Goal: Find specific page/section: Find specific page/section

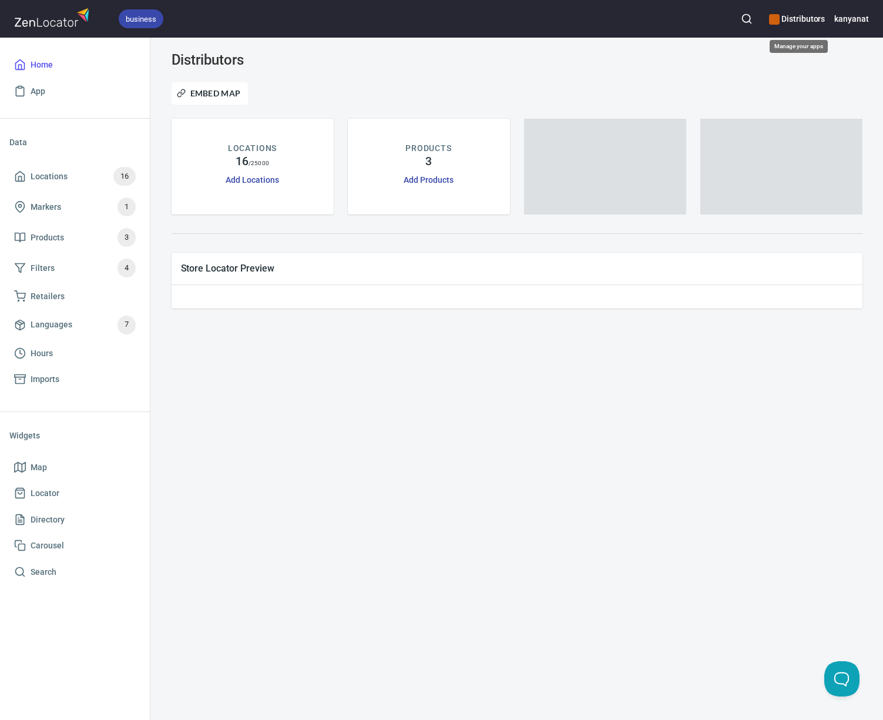
click at [803, 18] on h6 "Distributors" at bounding box center [797, 18] width 56 height 13
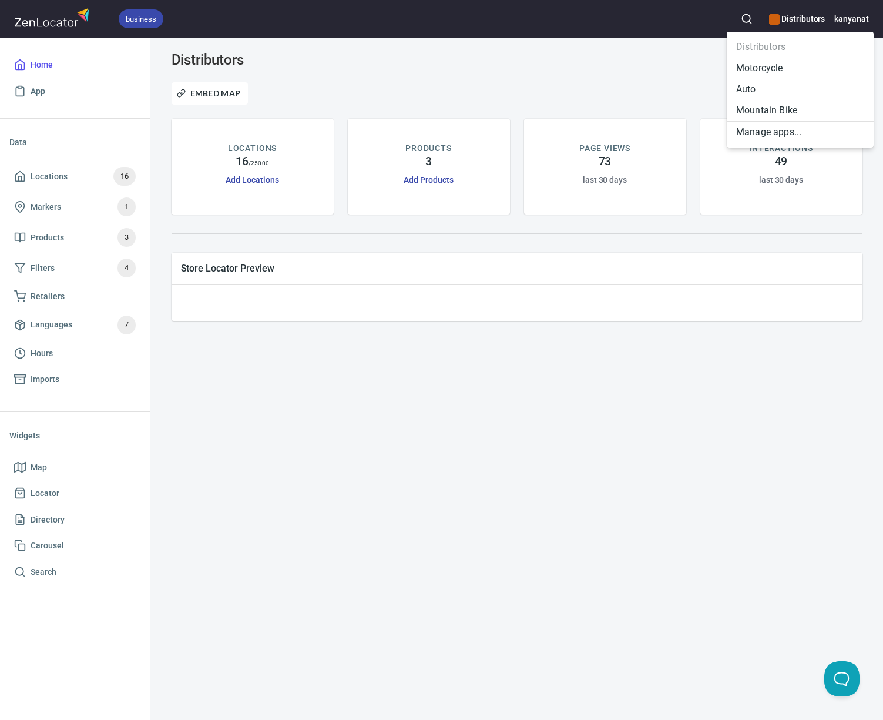
click at [788, 68] on li "Motorcycle" at bounding box center [800, 68] width 147 height 21
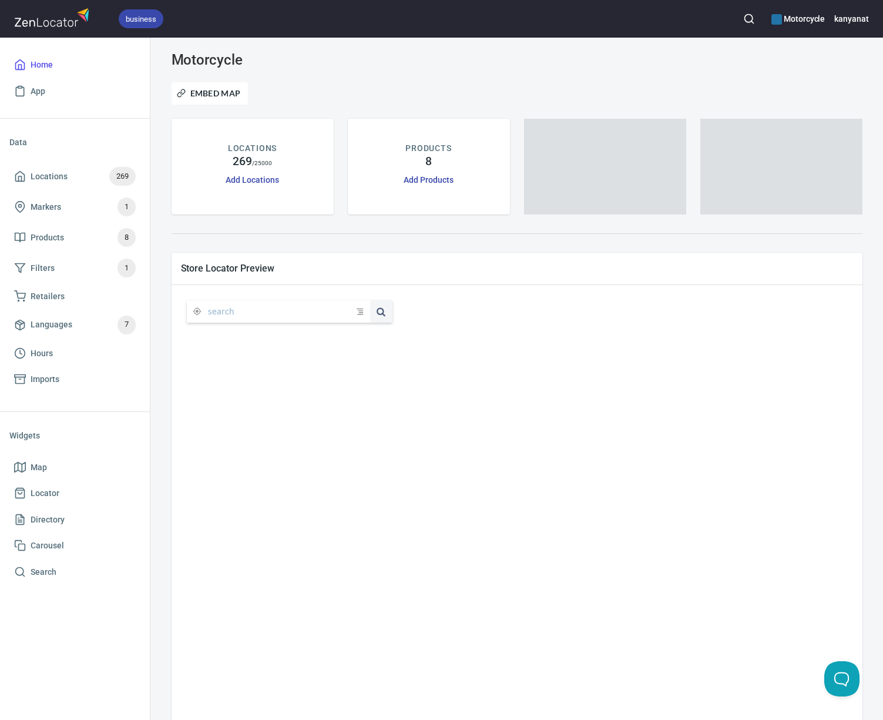
click at [747, 15] on icon "button" at bounding box center [750, 19] width 12 height 12
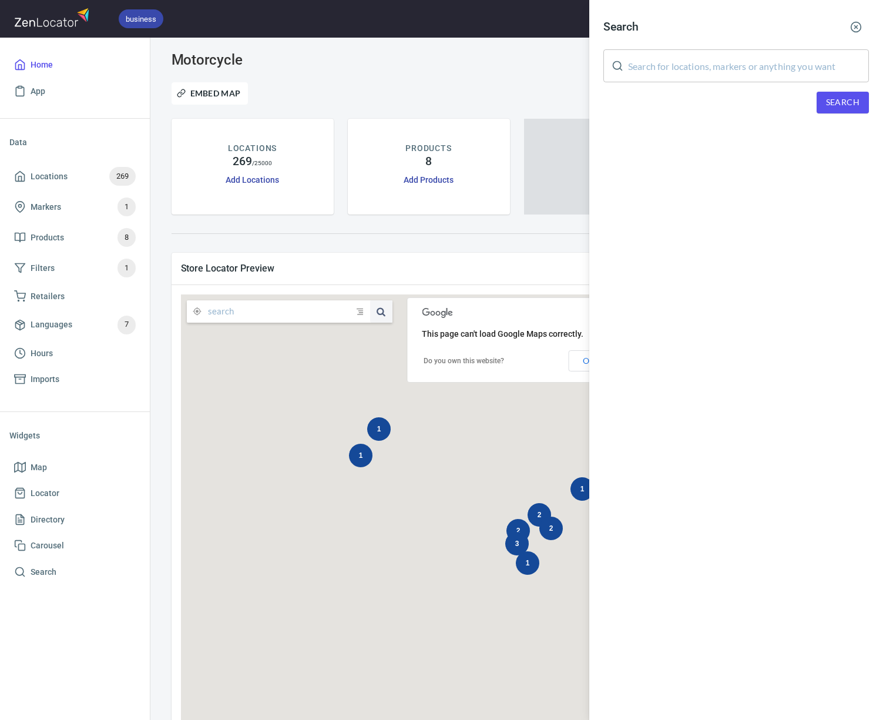
click at [680, 66] on input "text" at bounding box center [748, 65] width 241 height 33
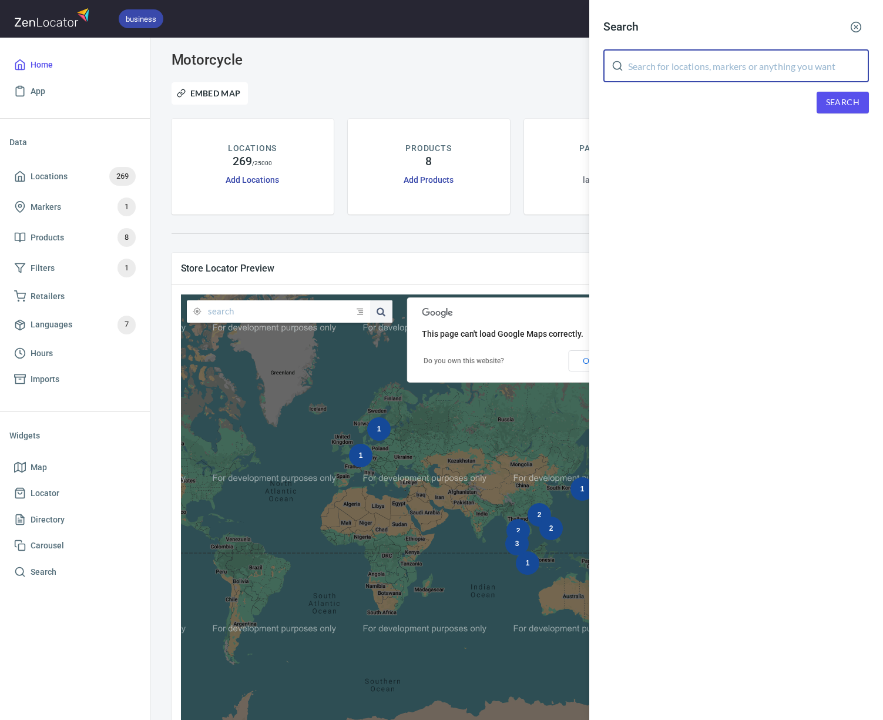
paste input "T10054 G SENSE"
type input "T10054 G SENSE"
click at [820, 96] on button "Search" at bounding box center [843, 103] width 52 height 22
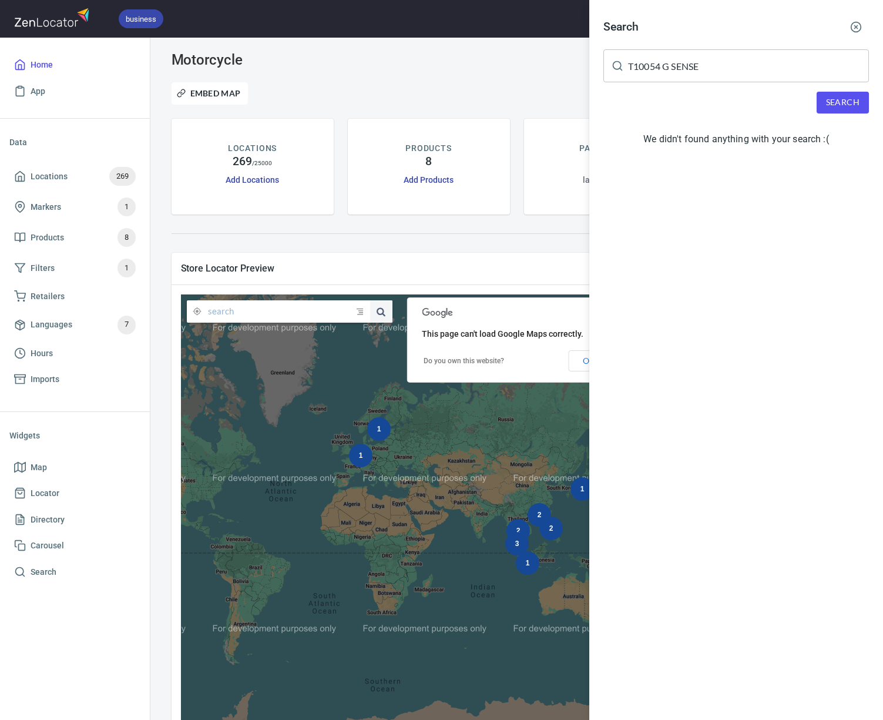
click at [61, 184] on div at bounding box center [441, 360] width 883 height 720
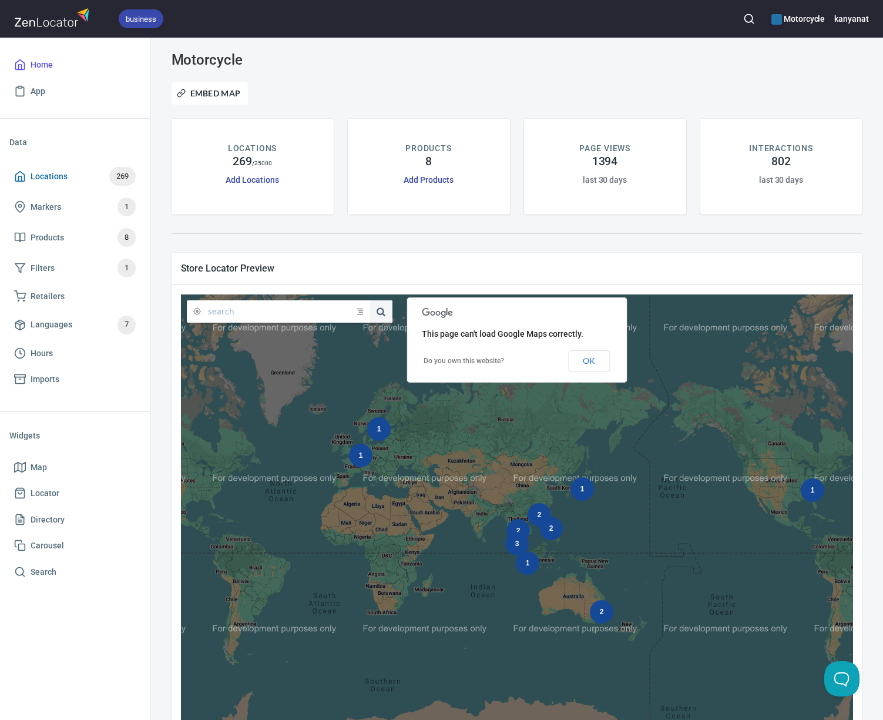
click at [63, 178] on span "Locations" at bounding box center [49, 176] width 37 height 15
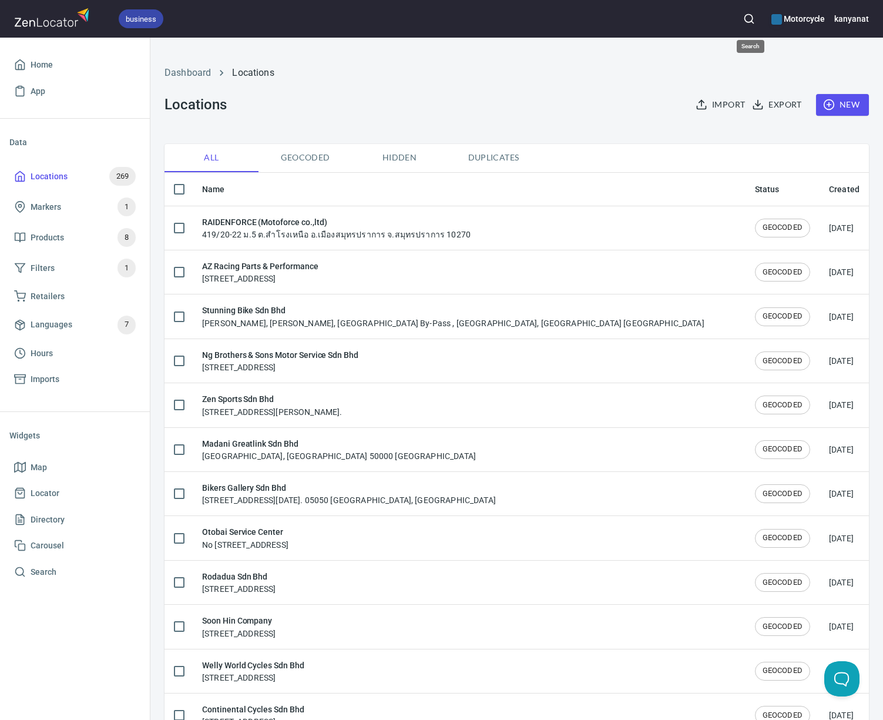
checkbox input "false"
click at [749, 13] on icon "button" at bounding box center [750, 19] width 12 height 12
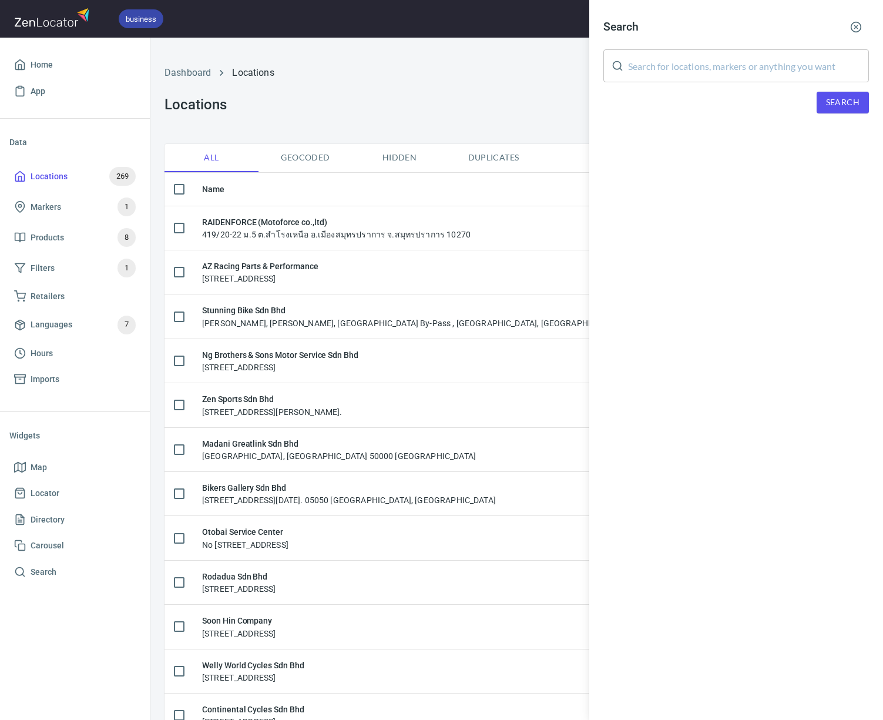
click at [667, 65] on input "text" at bounding box center [748, 65] width 241 height 33
paste input "T10054 G SENSE"
click at [849, 106] on span "Search" at bounding box center [843, 102] width 34 height 15
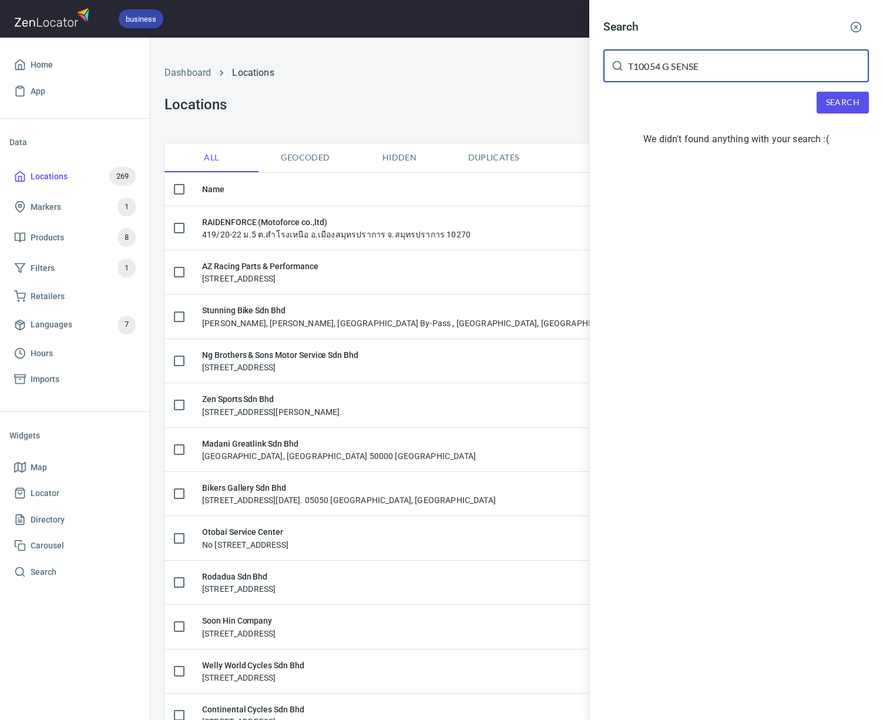
click at [630, 69] on input "T10054 G SENSE" at bounding box center [748, 65] width 241 height 33
drag, startPoint x: 708, startPoint y: 64, endPoint x: 612, endPoint y: 68, distance: 96.5
click at [612, 68] on div "T10054 G SENSE ​" at bounding box center [737, 65] width 266 height 33
paste input "T10001 Ohlins Racing AB"
click at [631, 67] on input "T10001 Ohlins Racing AB" at bounding box center [748, 65] width 241 height 33
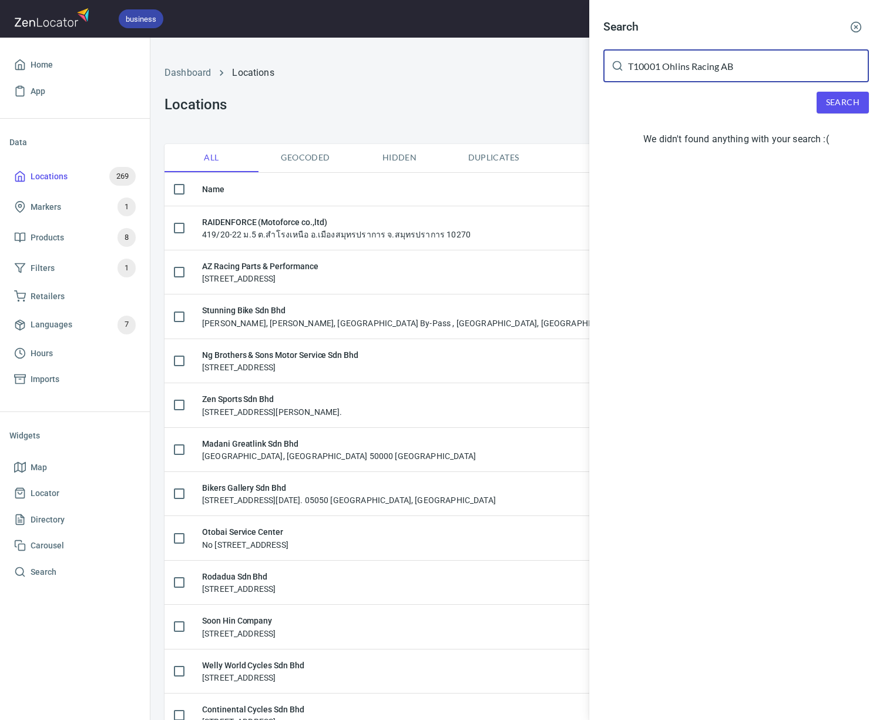
click at [846, 99] on span "Search" at bounding box center [843, 102] width 34 height 15
drag, startPoint x: 741, startPoint y: 66, endPoint x: 664, endPoint y: 68, distance: 77.6
click at [664, 68] on input "T10001 Ohlins Racing AB" at bounding box center [748, 65] width 241 height 33
type input "T10001"
click at [838, 108] on span "Search" at bounding box center [843, 102] width 34 height 15
